Goal: Entertainment & Leisure: Consume media (video, audio)

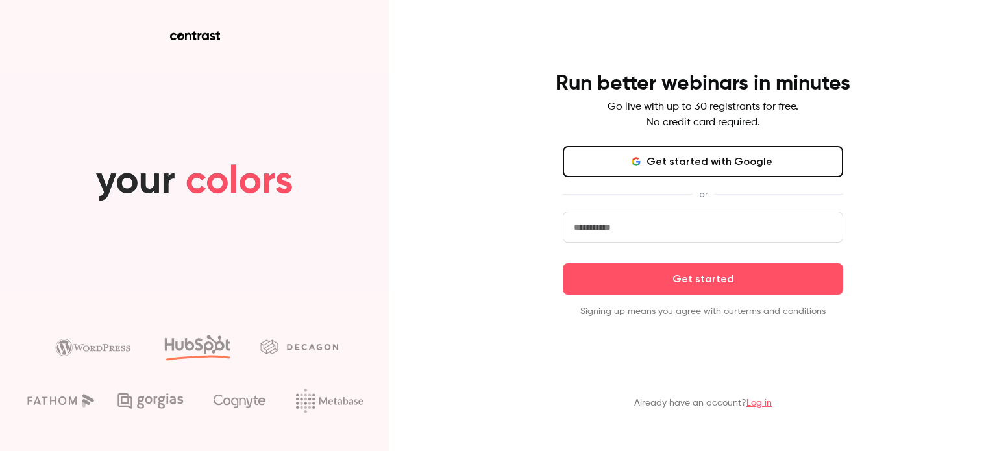
click at [645, 223] on input "email" at bounding box center [703, 227] width 280 height 31
click at [586, 242] on input "email" at bounding box center [703, 227] width 280 height 31
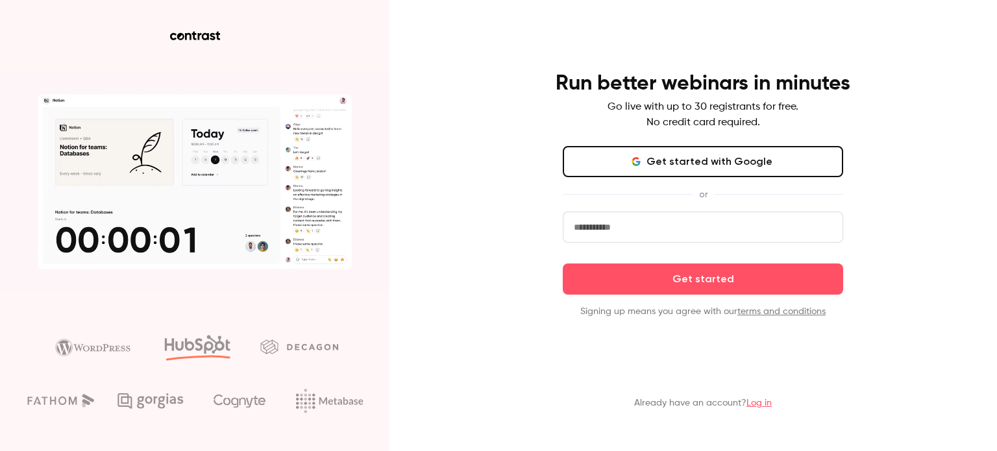
click at [599, 231] on input "email" at bounding box center [703, 227] width 280 height 31
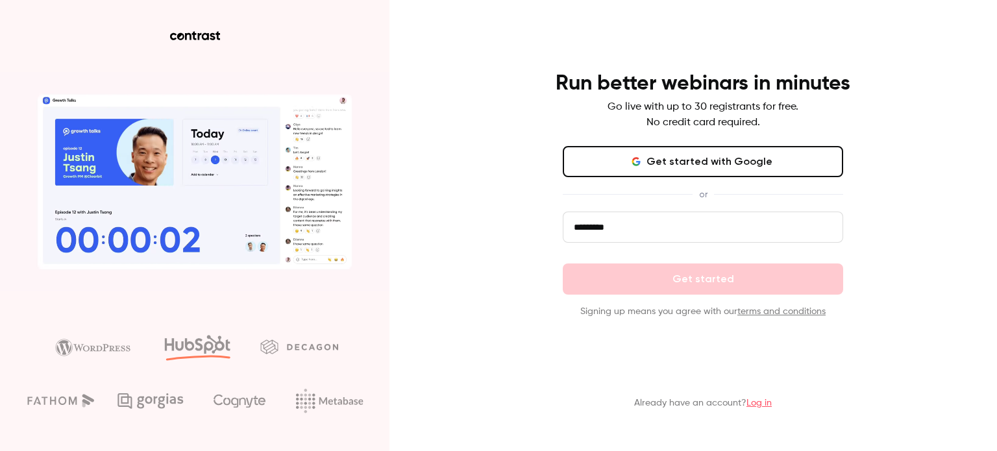
type input "*********"
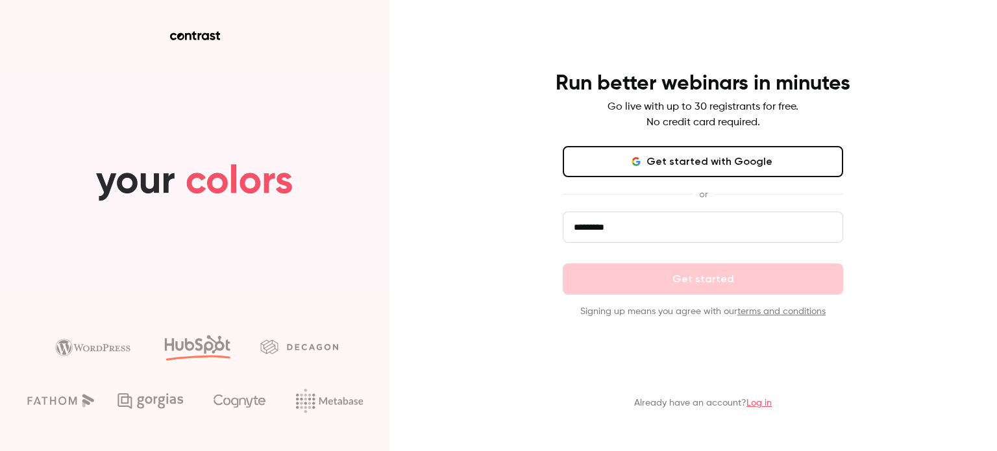
click at [758, 402] on link "Log in" at bounding box center [759, 403] width 25 height 9
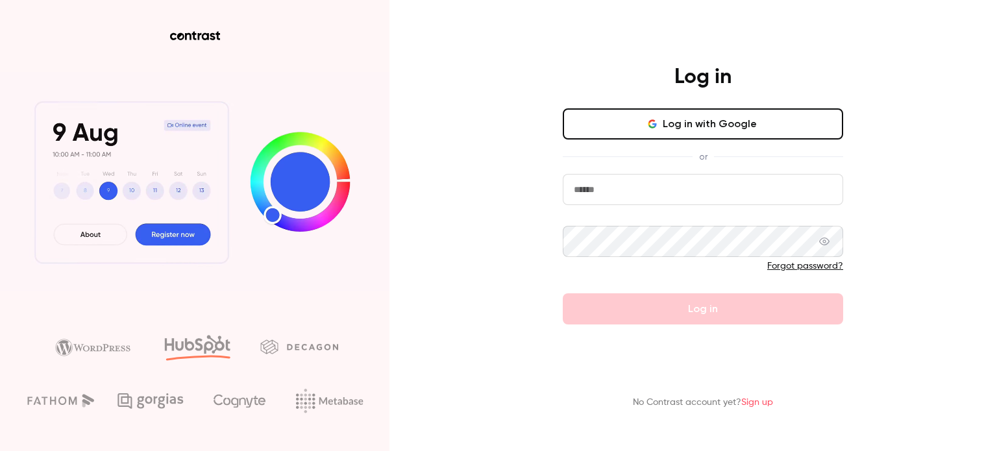
type input "**********"
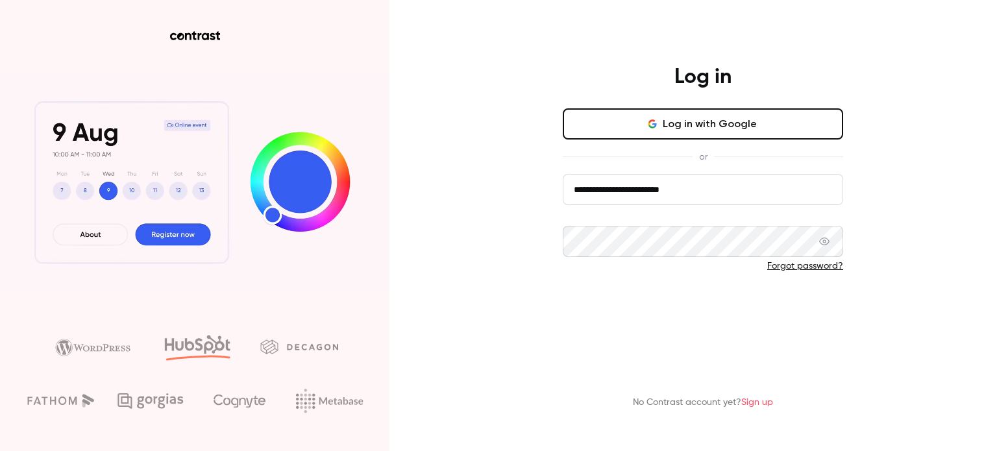
click at [666, 311] on button "Log in" at bounding box center [703, 308] width 280 height 31
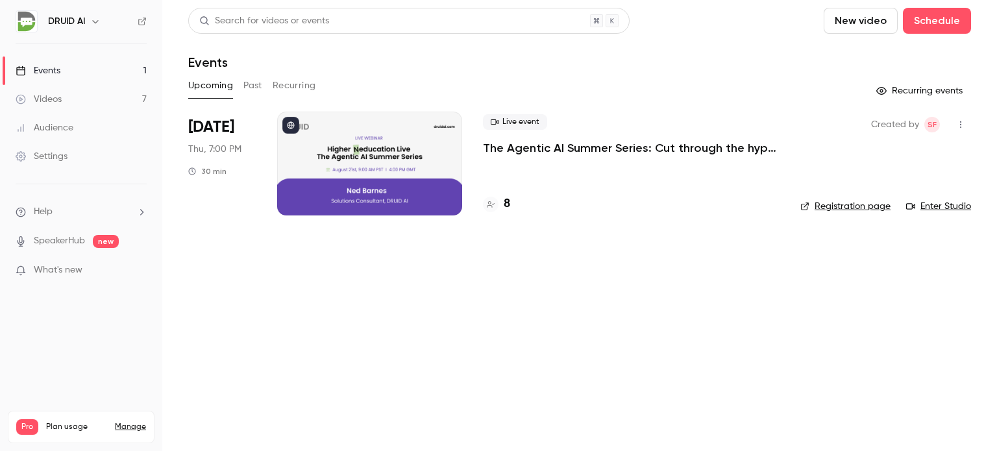
click at [256, 83] on button "Past" at bounding box center [252, 85] width 19 height 21
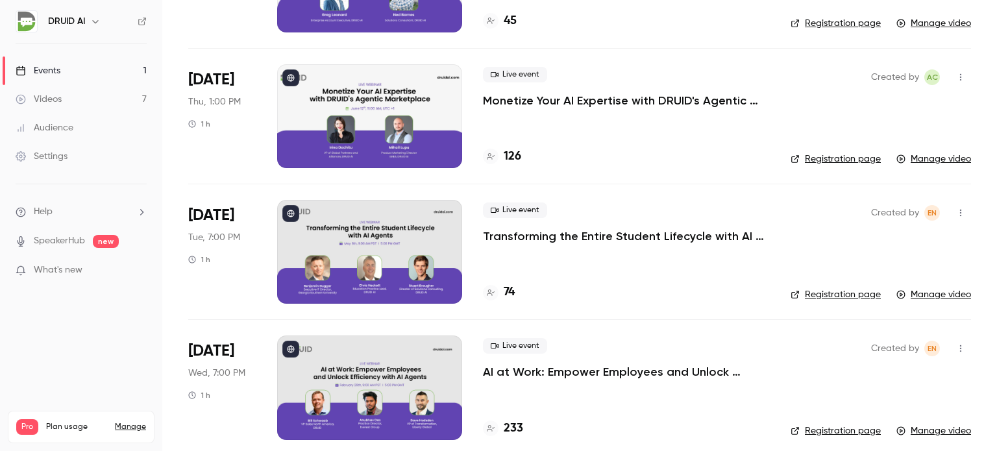
scroll to position [454, 0]
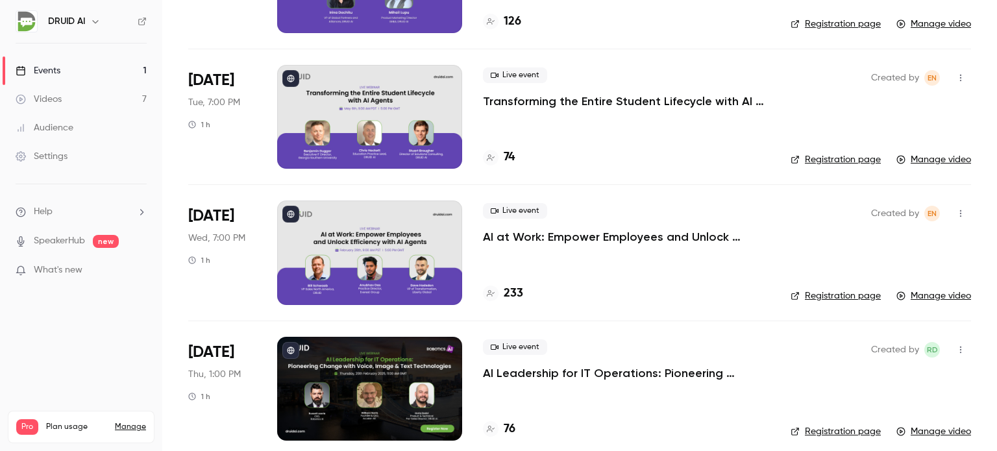
click at [641, 97] on p "Transforming the Entire Student Lifecycle with AI Agents" at bounding box center [626, 101] width 287 height 16
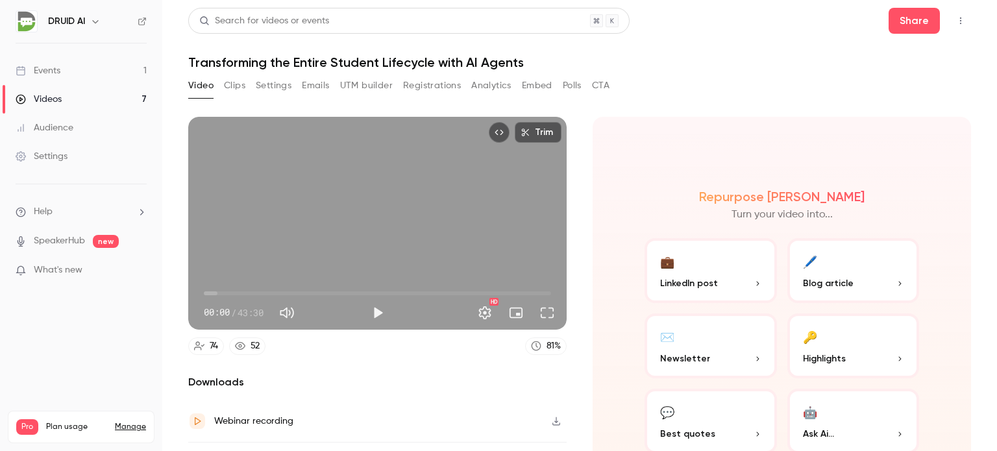
click at [236, 87] on button "Clips" at bounding box center [234, 85] width 21 height 21
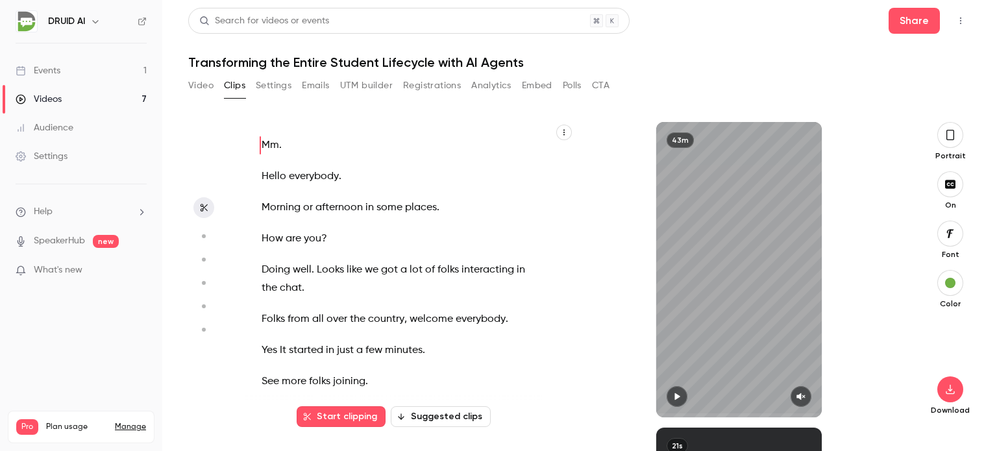
scroll to position [306, 0]
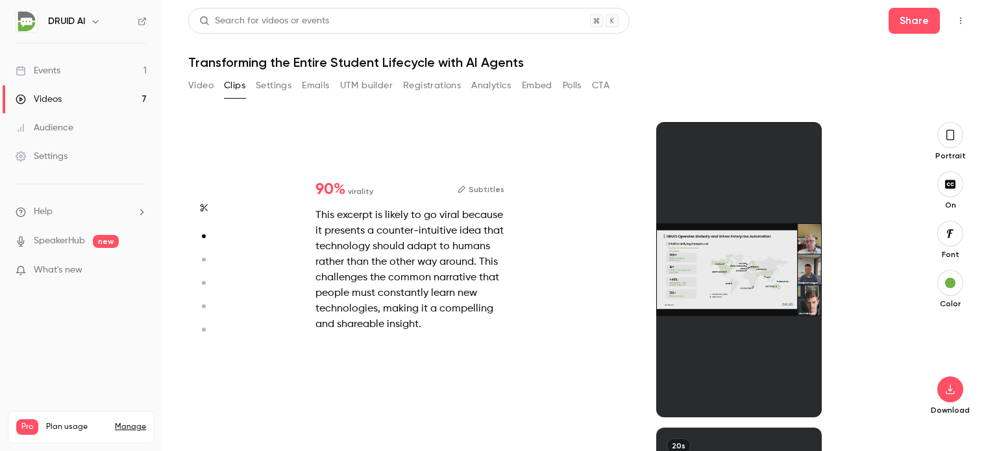
click at [968, 134] on div "Portrait" at bounding box center [951, 141] width 42 height 39
click at [959, 137] on button "button" at bounding box center [951, 135] width 26 height 26
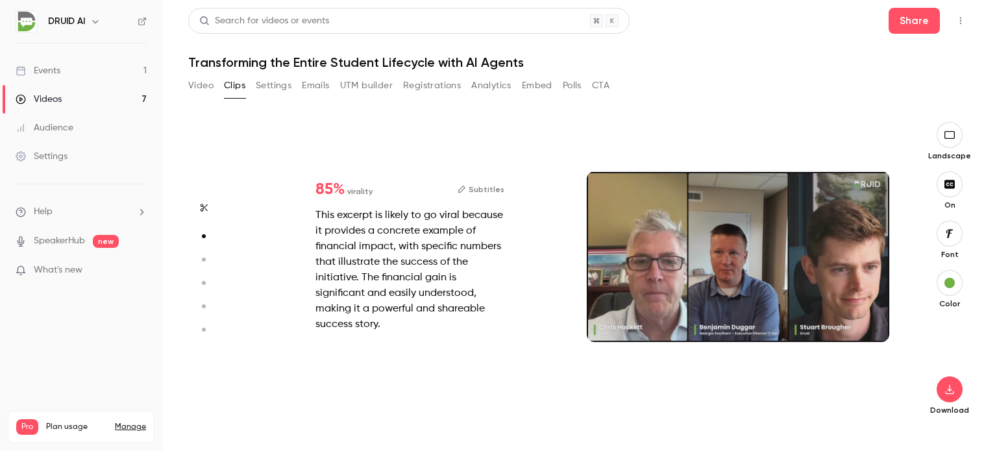
type input "*"
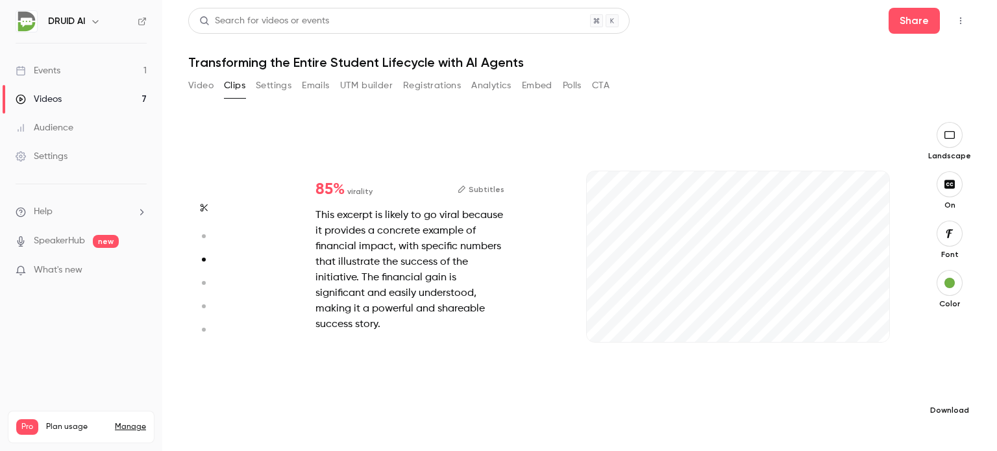
click at [953, 393] on icon "button" at bounding box center [949, 390] width 8 height 10
click at [841, 365] on span "Full HD" at bounding box center [852, 365] width 149 height 14
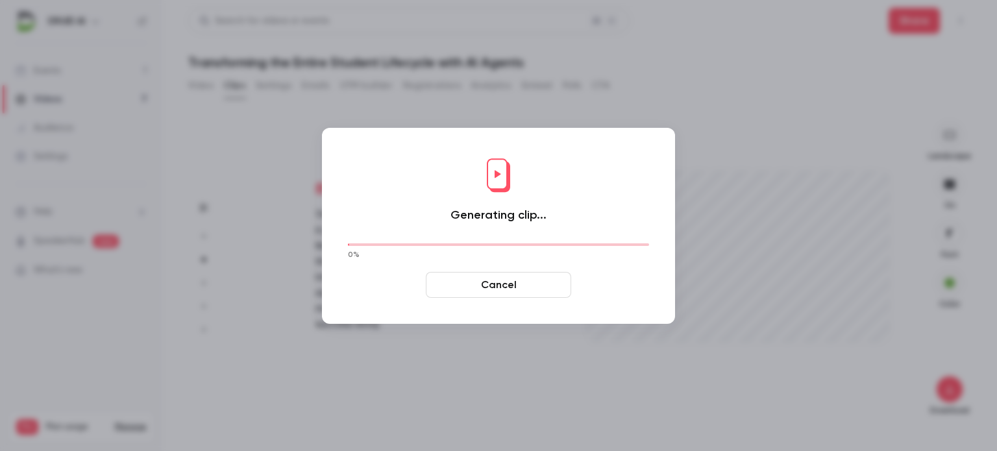
click at [507, 286] on button "Cancel" at bounding box center [498, 285] width 145 height 26
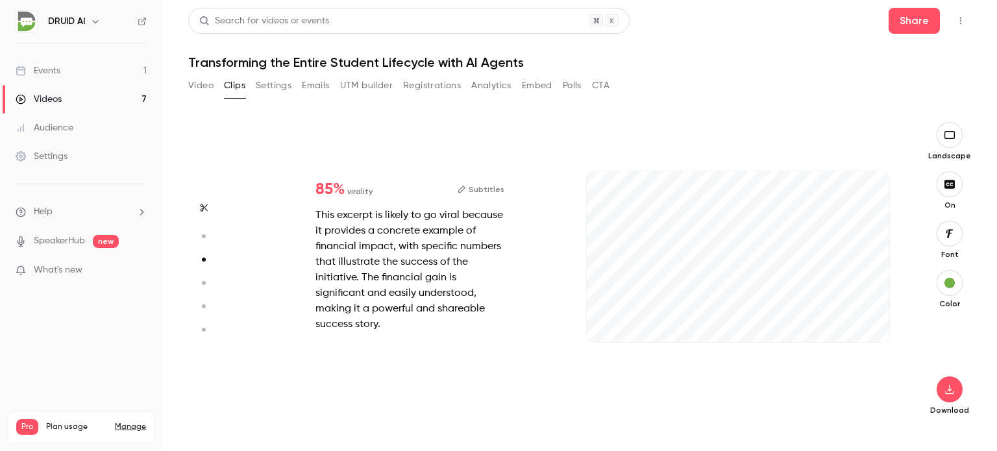
type input "***"
click at [197, 83] on button "Video" at bounding box center [200, 85] width 25 height 21
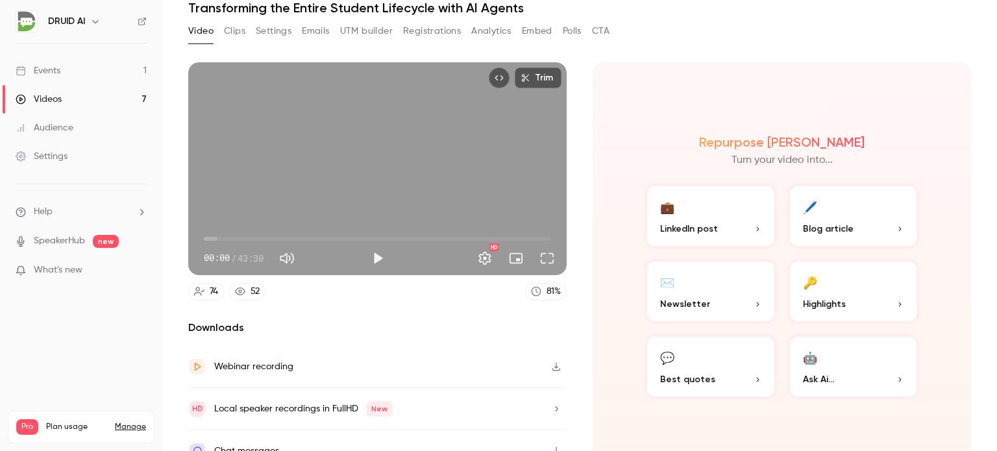
scroll to position [71, 0]
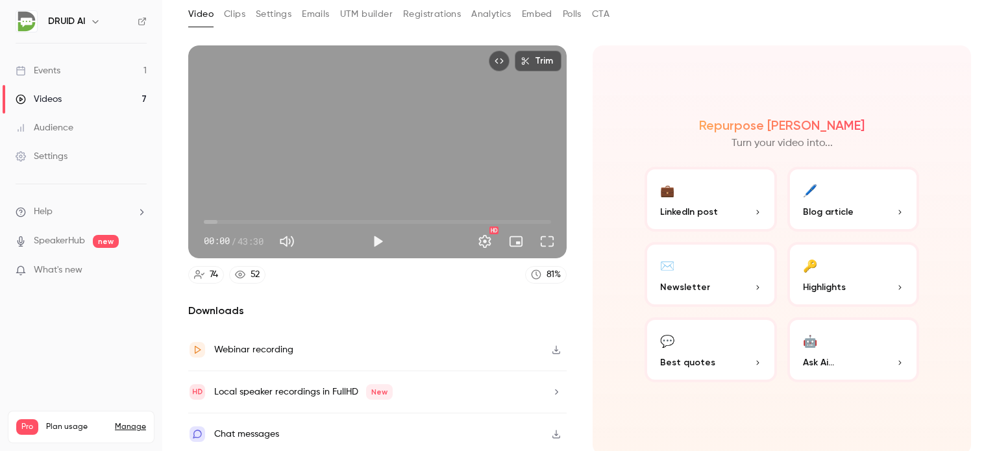
click at [551, 345] on icon "button" at bounding box center [556, 349] width 10 height 9
